Goal: Find specific page/section: Find specific page/section

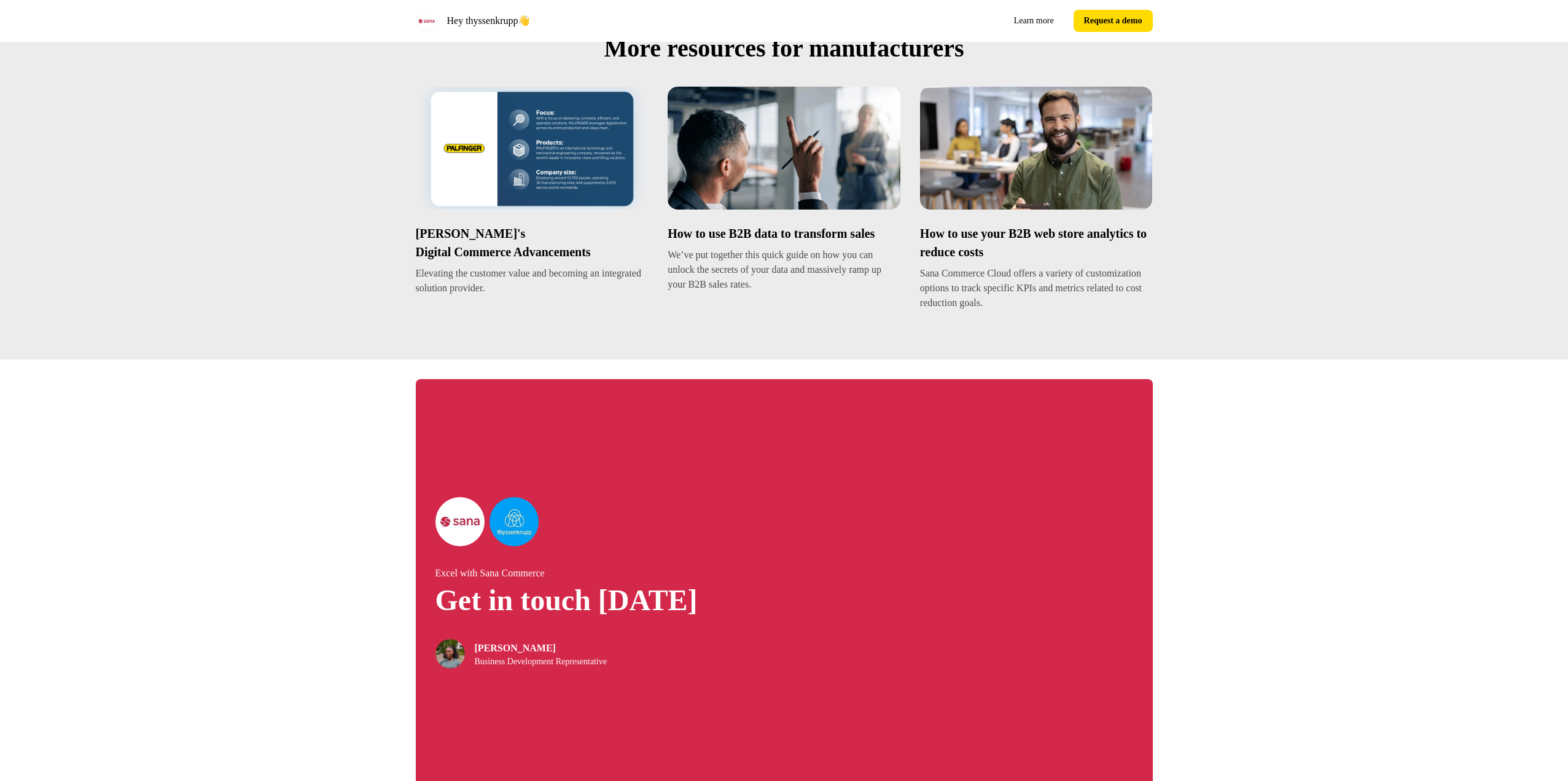
scroll to position [2005, 0]
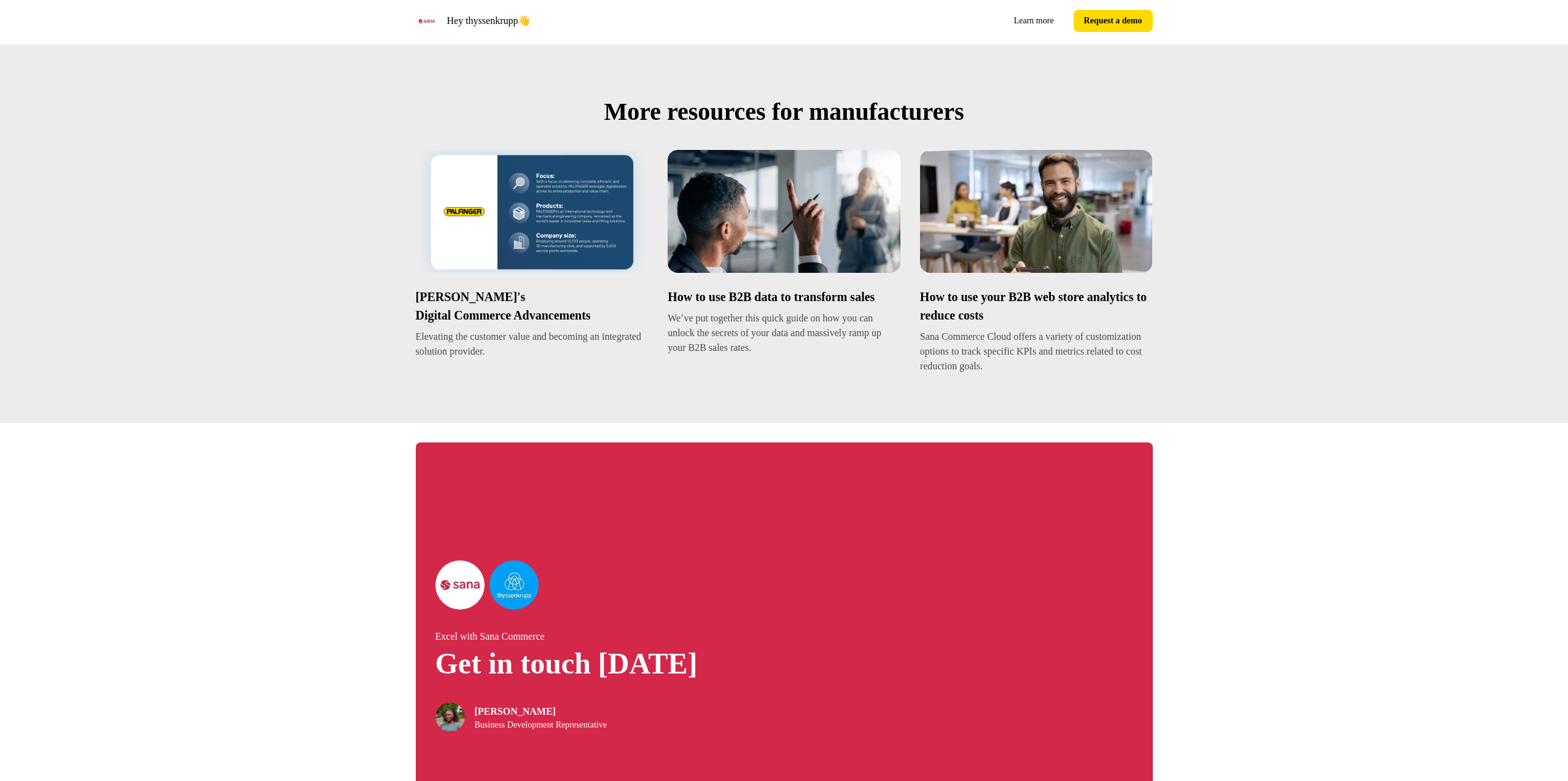
click at [1364, 618] on div "Excel with Sana Commerce Get in touch [DATE] [PERSON_NAME] Business Development…" at bounding box center [784, 646] width 1568 height 447
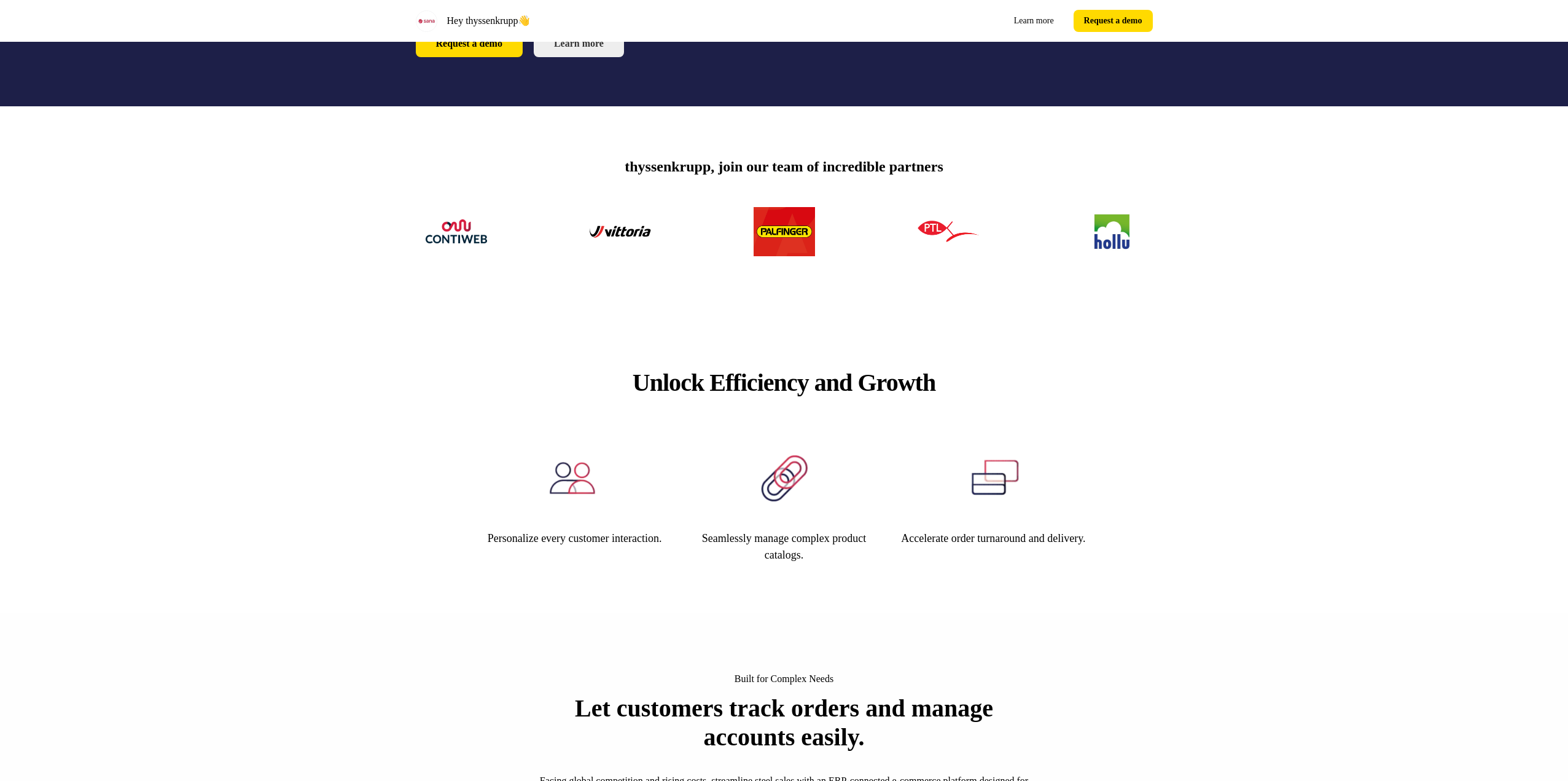
scroll to position [0, 0]
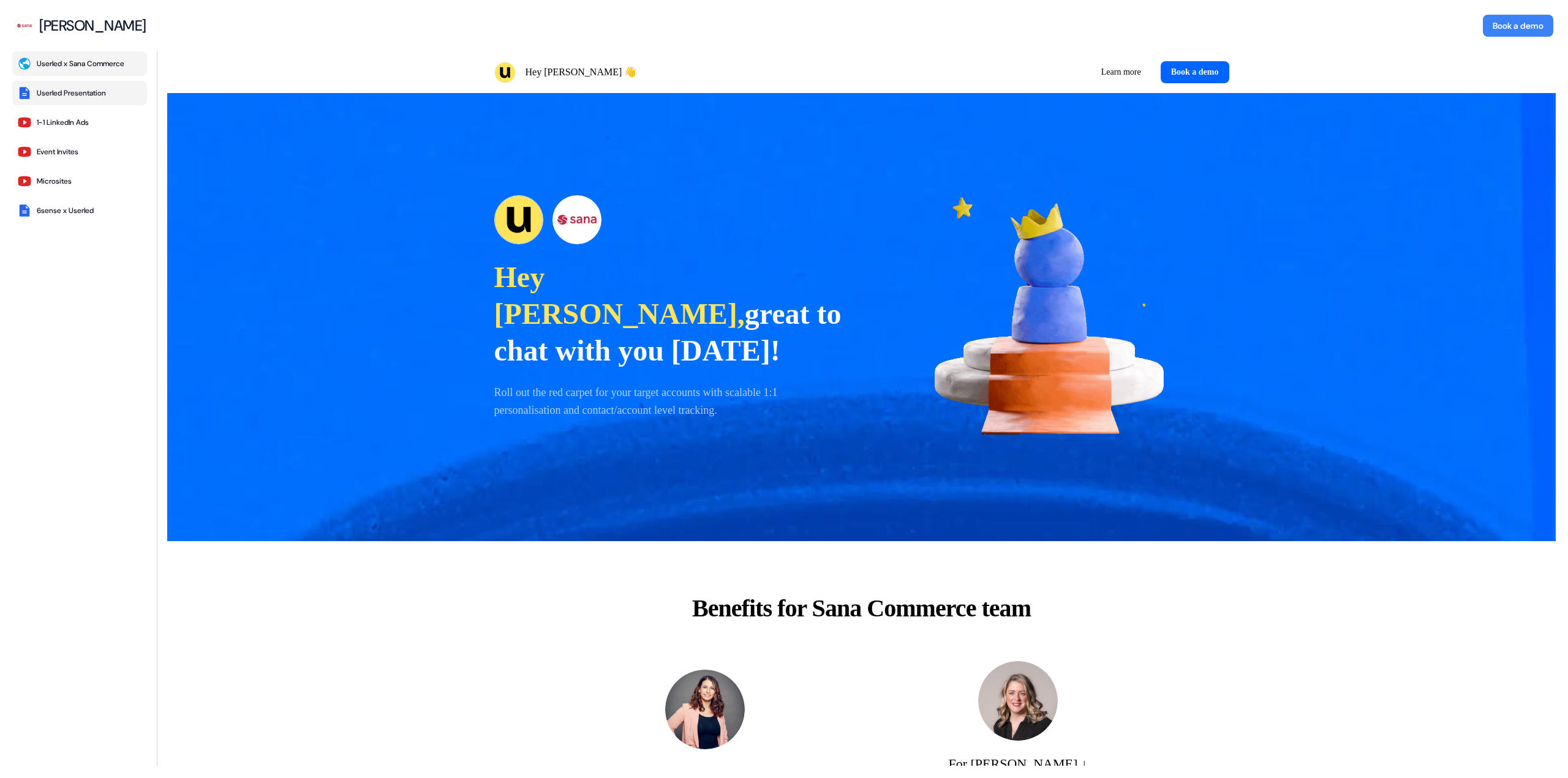
click at [82, 89] on div "Userled Presentation" at bounding box center [71, 93] width 70 height 10
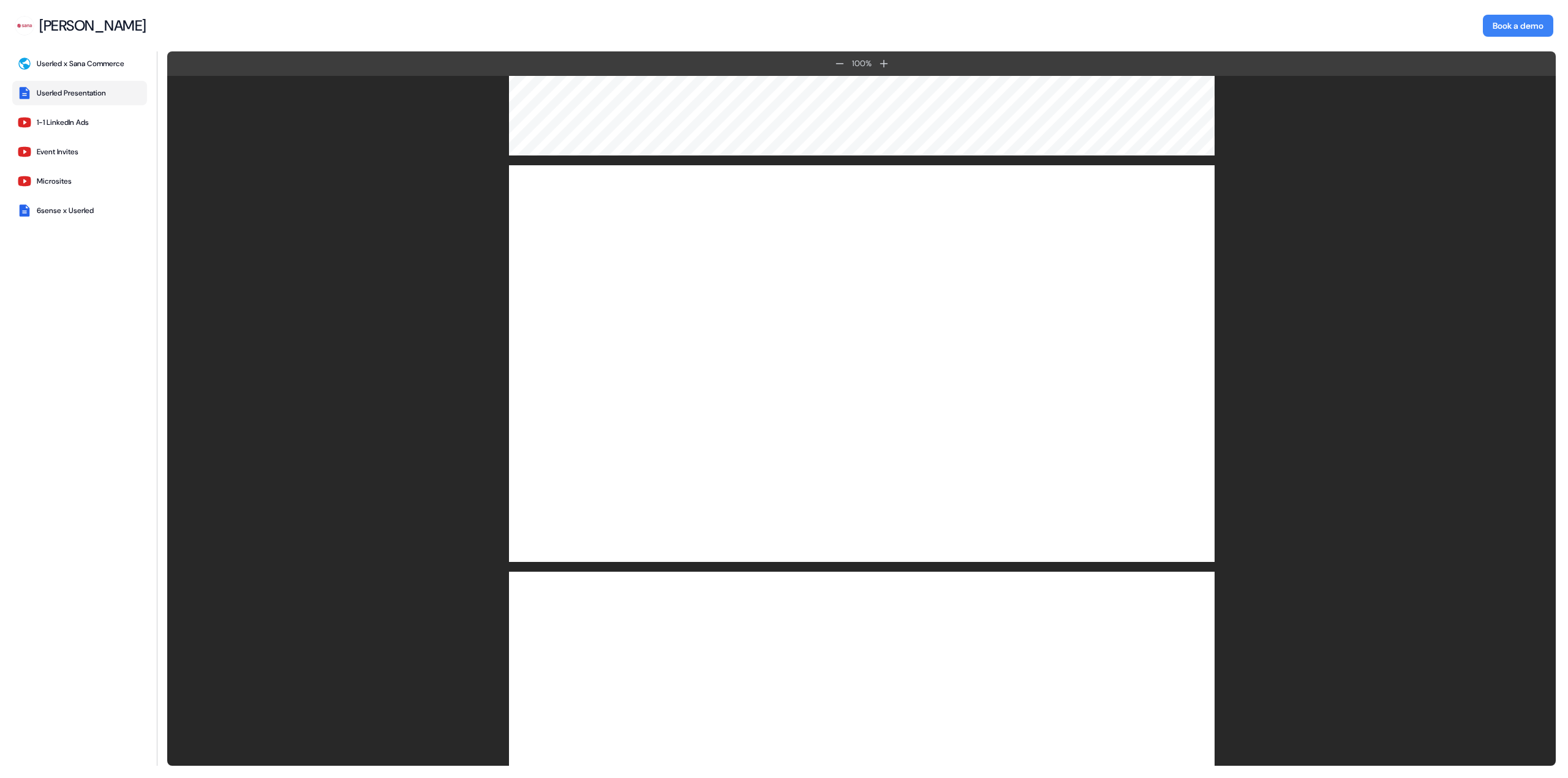
scroll to position [735, 0]
click at [1329, 198] on div at bounding box center [861, 362] width 1388 height 406
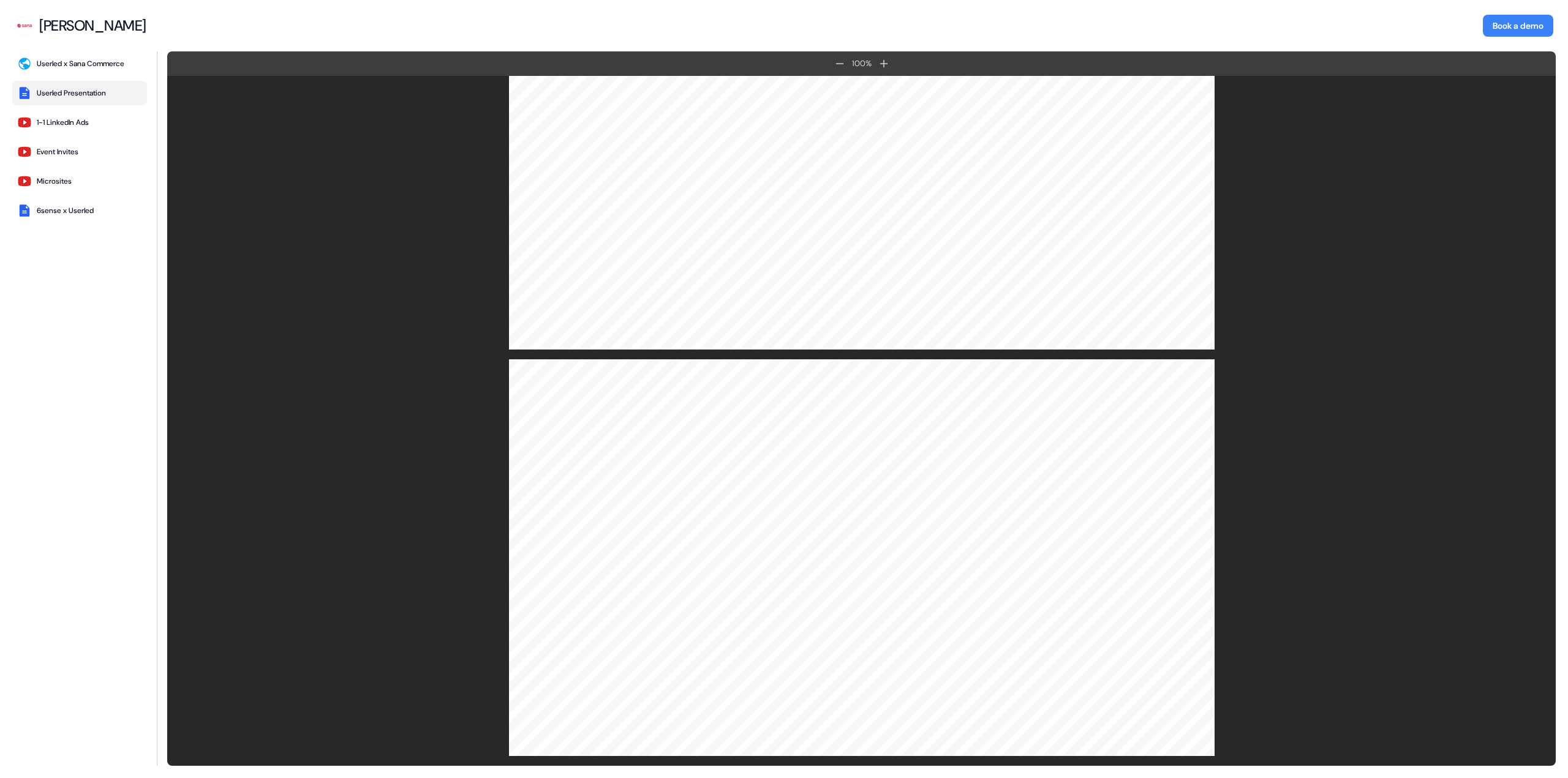
scroll to position [5764, 0]
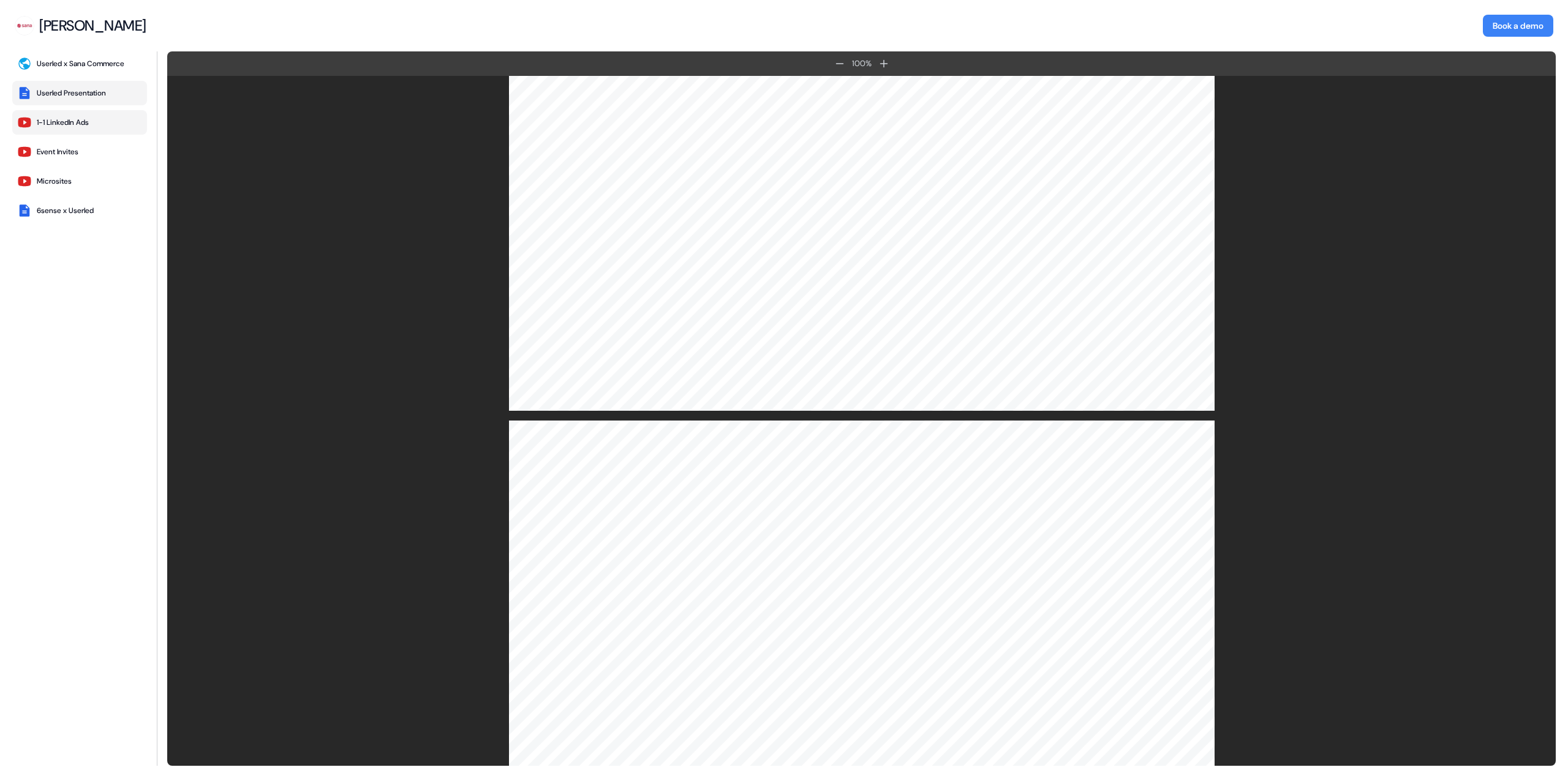
click at [70, 128] on button "1-1 LinkedIn Ads" at bounding box center [78, 122] width 134 height 25
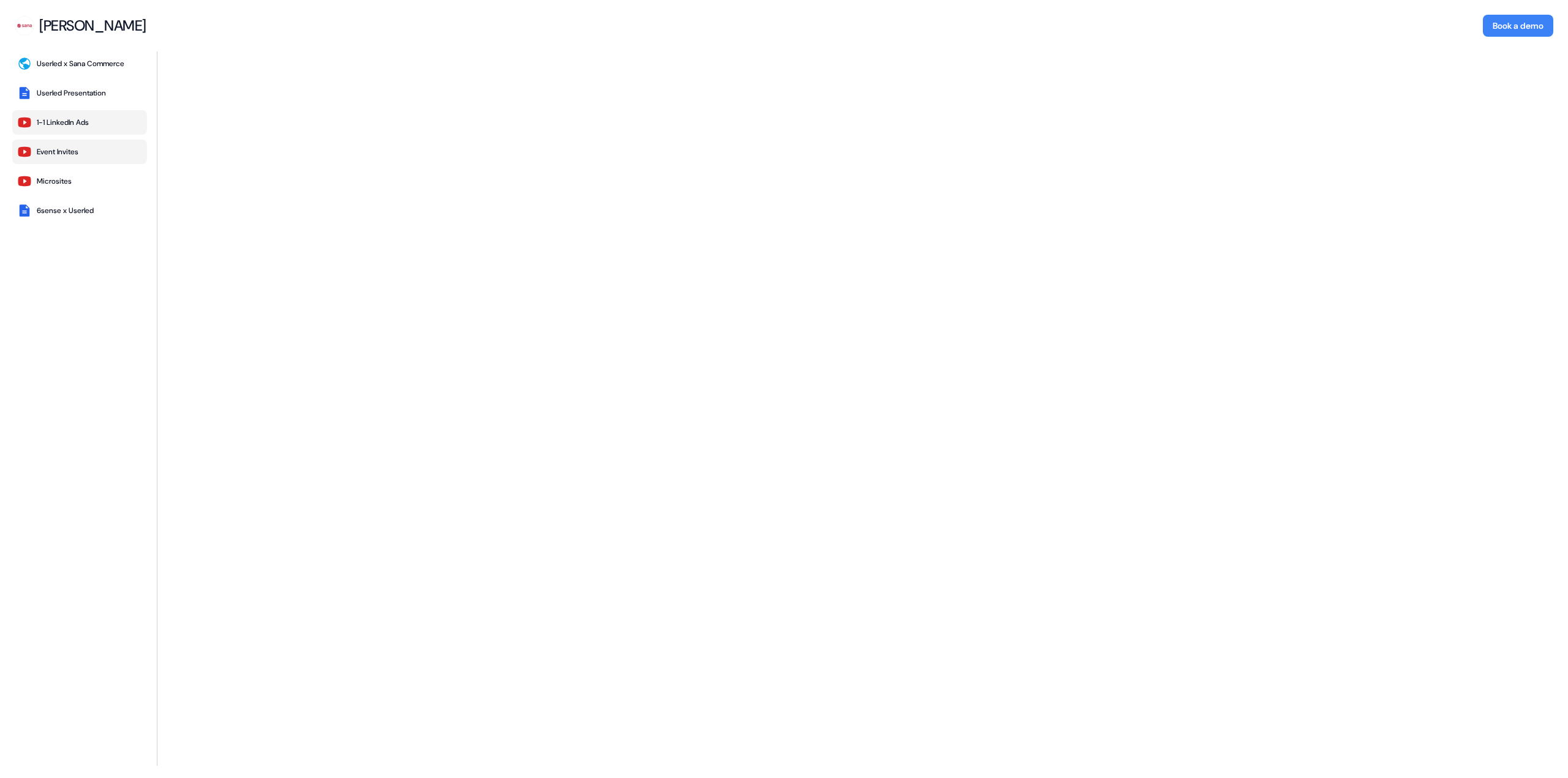
click at [78, 152] on div "Event Invites" at bounding box center [57, 152] width 41 height 10
click at [76, 22] on div "[PERSON_NAME]" at bounding box center [92, 26] width 107 height 19
click at [23, 34] on img at bounding box center [25, 26] width 20 height 20
click at [91, 65] on div "Userled x Sana Commerce" at bounding box center [79, 64] width 87 height 10
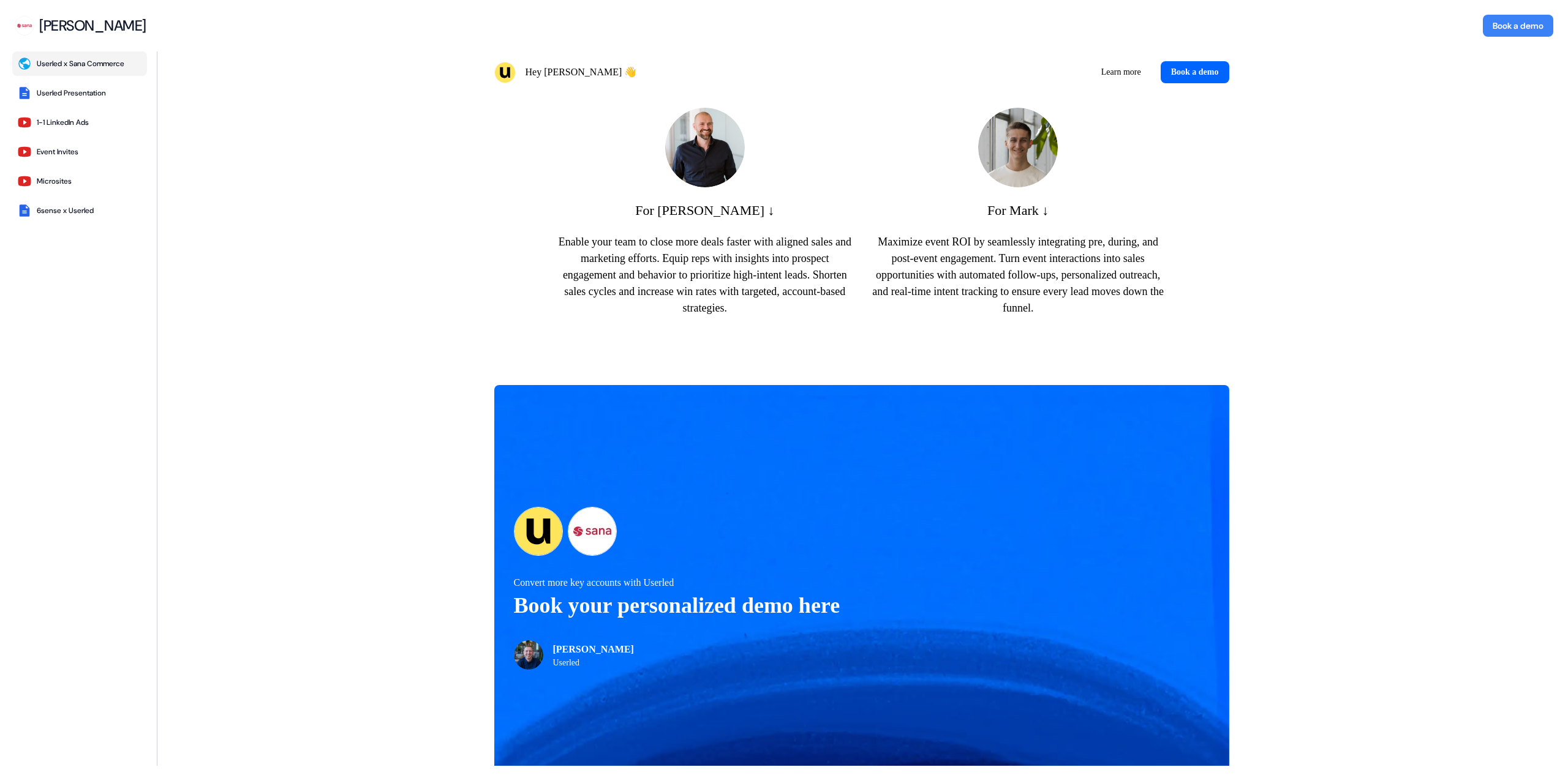
scroll to position [980, 0]
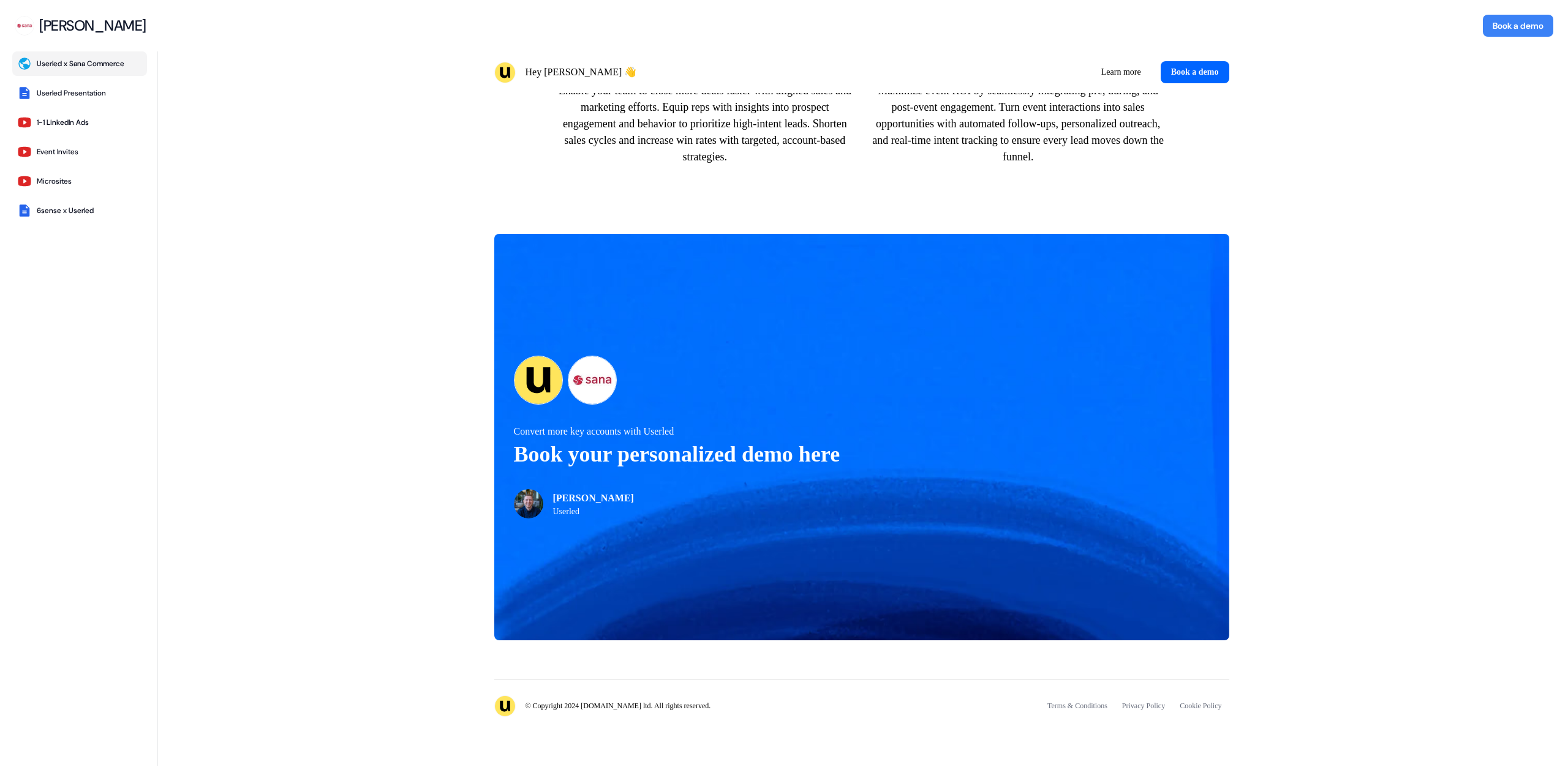
scroll to position [679, 0]
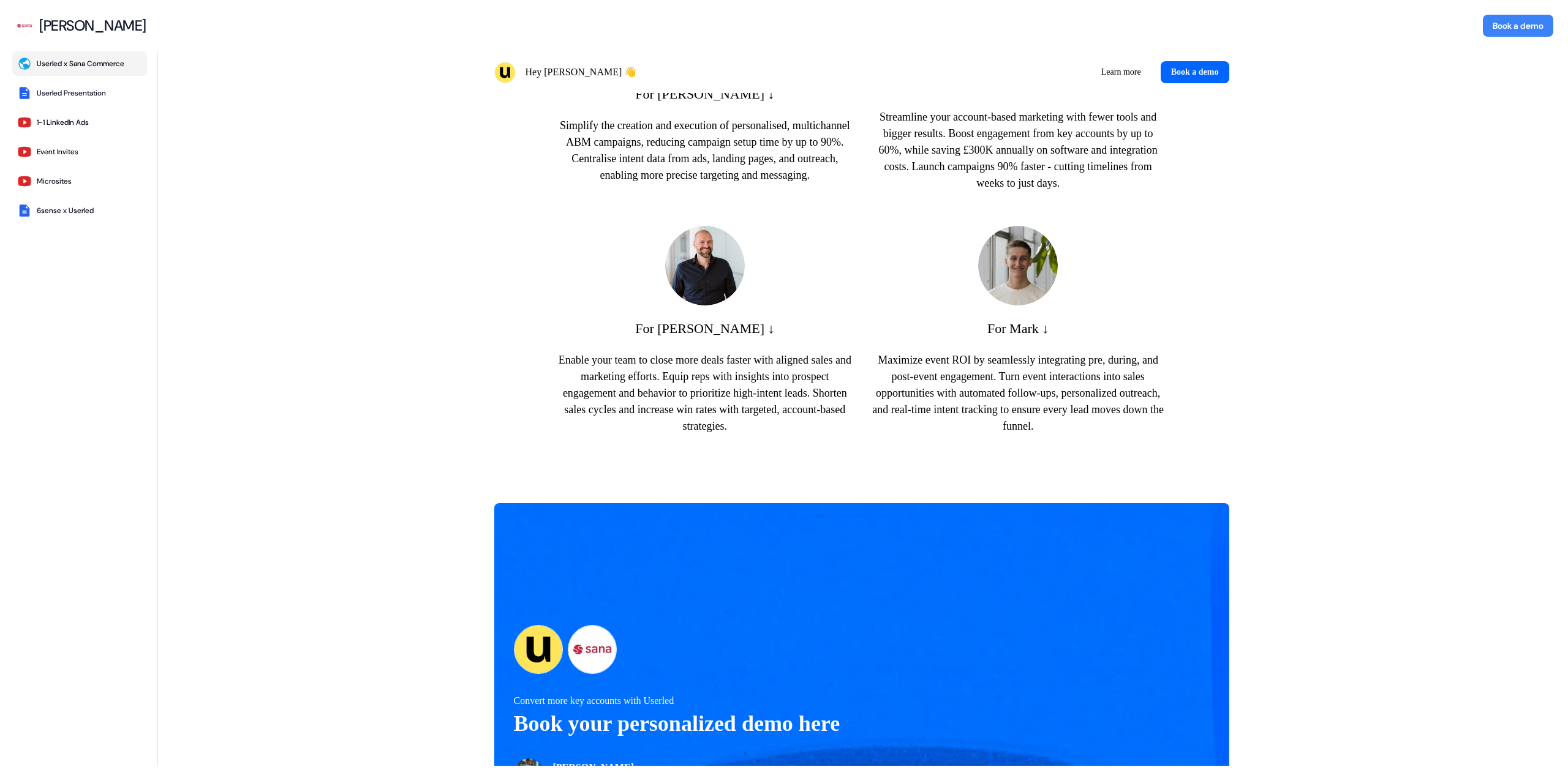
click at [690, 393] on p "Enable your team to close more deals faster with aligned sales and marketing ef…" at bounding box center [705, 393] width 293 height 82
click at [694, 344] on div "For [PERSON_NAME] ↓ Enable your team to close more deals faster with aligned sa…" at bounding box center [705, 330] width 293 height 209
